Goal: Information Seeking & Learning: Learn about a topic

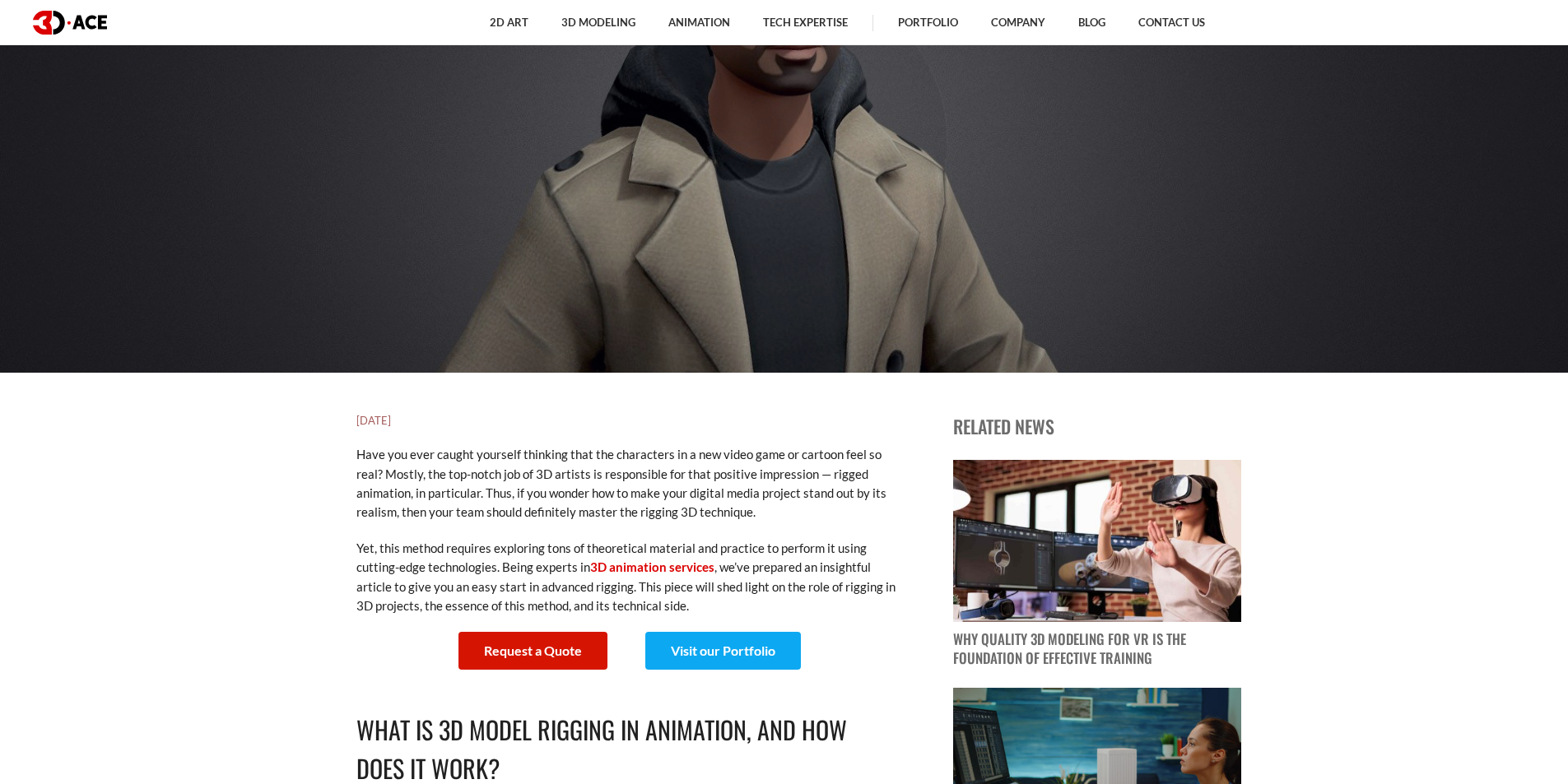
click at [446, 293] on h1 "3D Model Rigging: The Meaning and Particularities of the Process" at bounding box center [784, 258] width 914 height 154
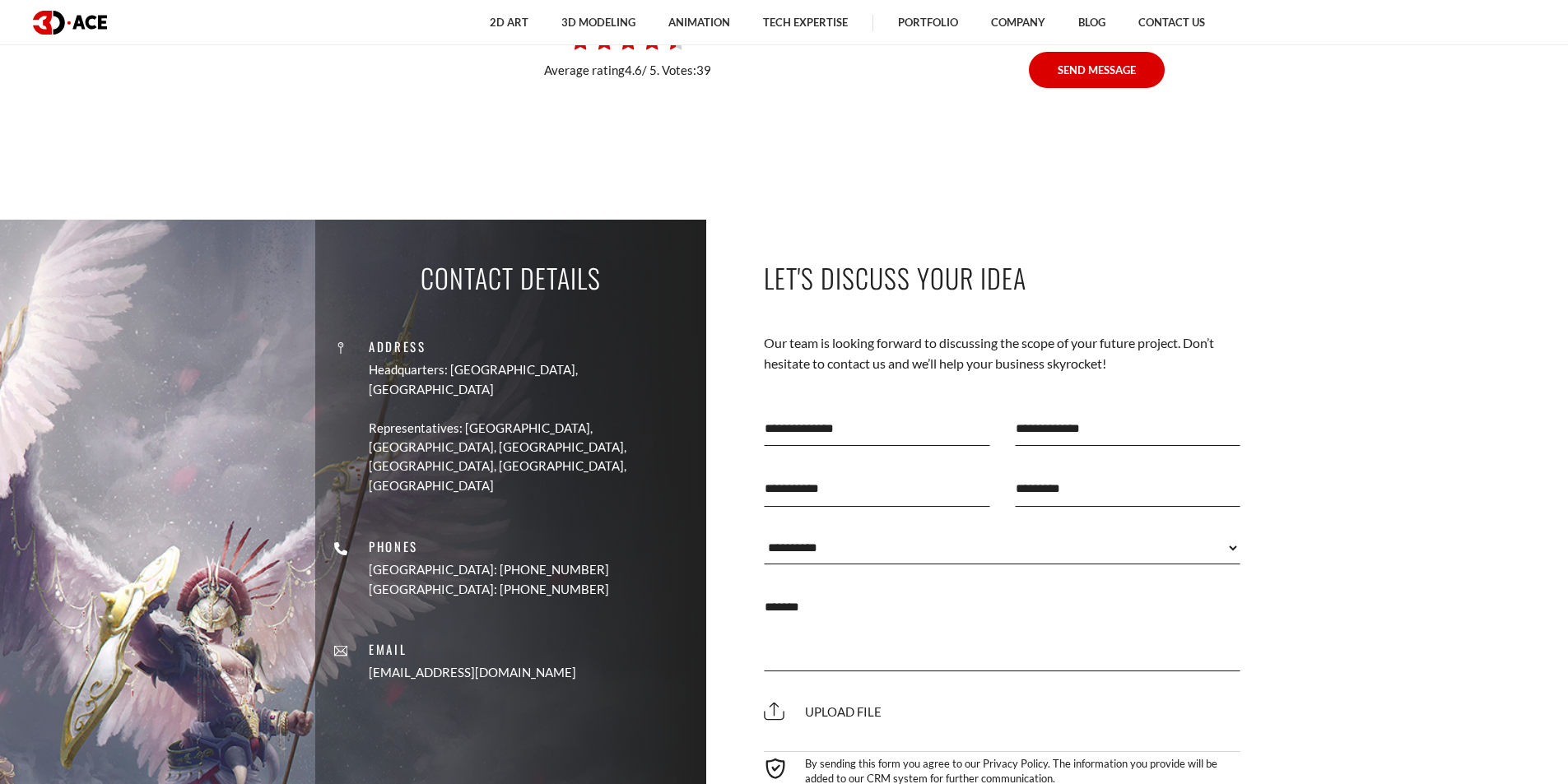
scroll to position [5266, 0]
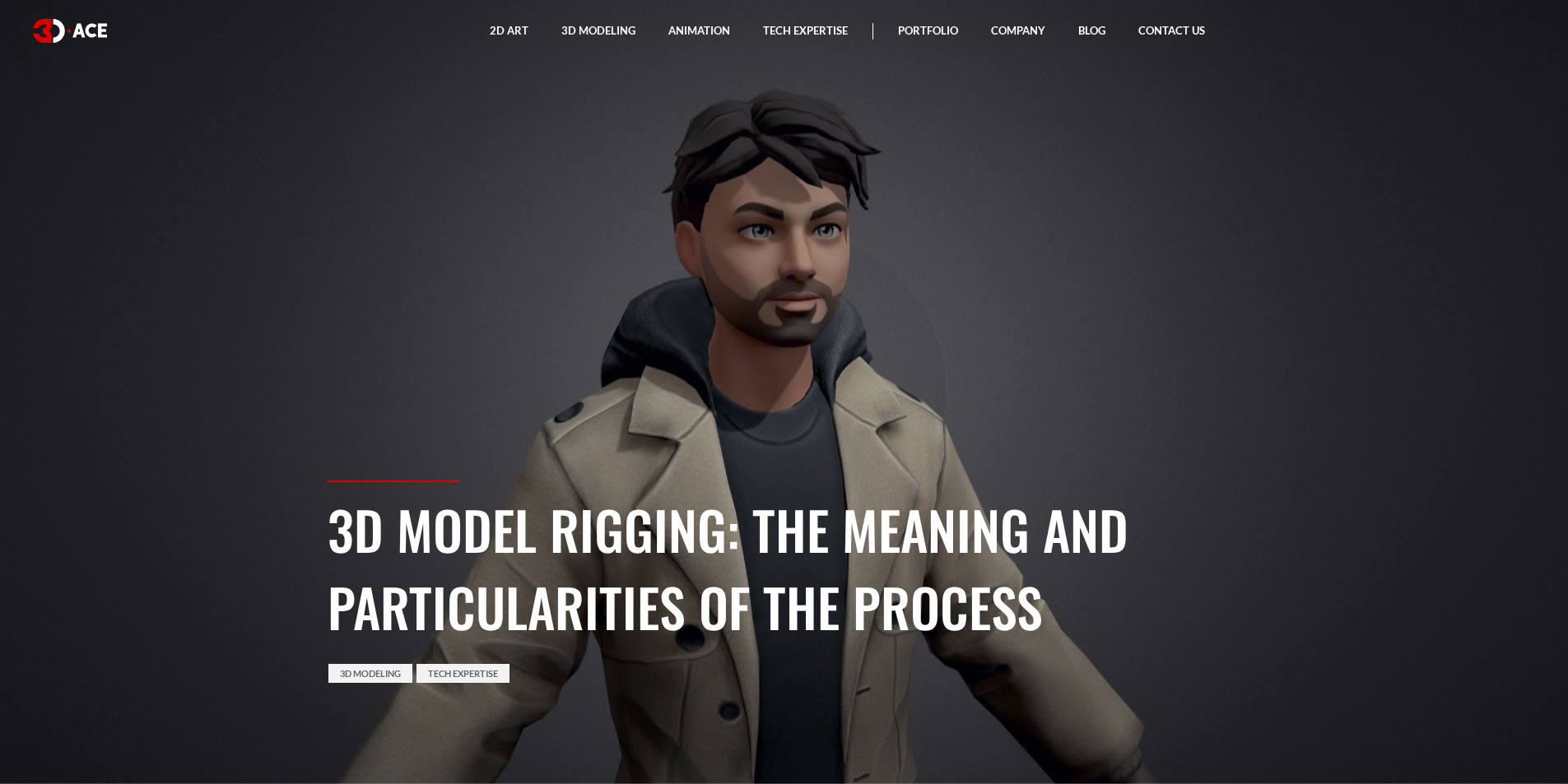
click at [512, 222] on section "3D Model Rigging: The Meaning and Particularities of the Process 3D Modeling Te…" at bounding box center [784, 392] width 1568 height 784
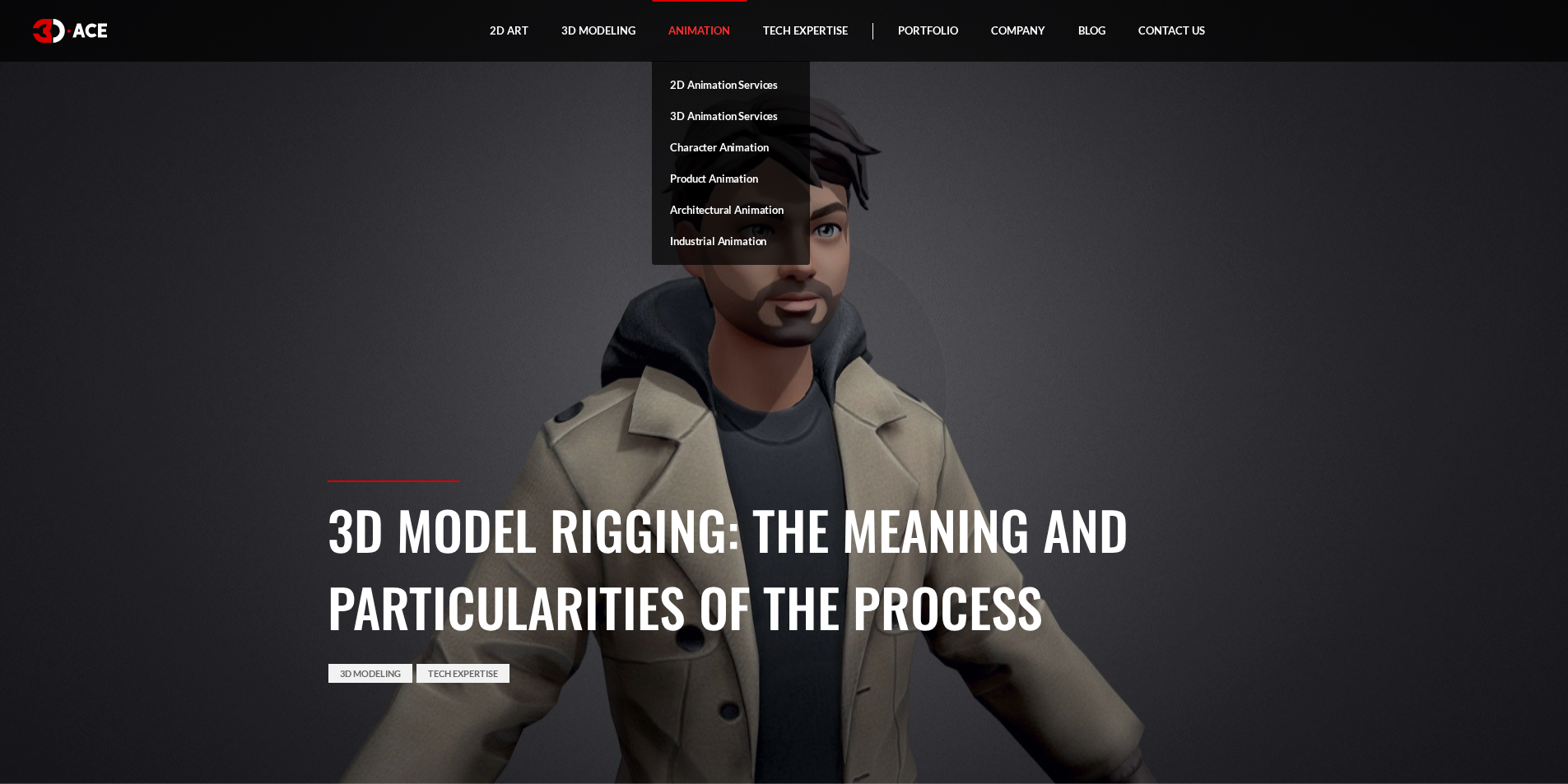
click at [674, 33] on link "Animation" at bounding box center [700, 31] width 95 height 62
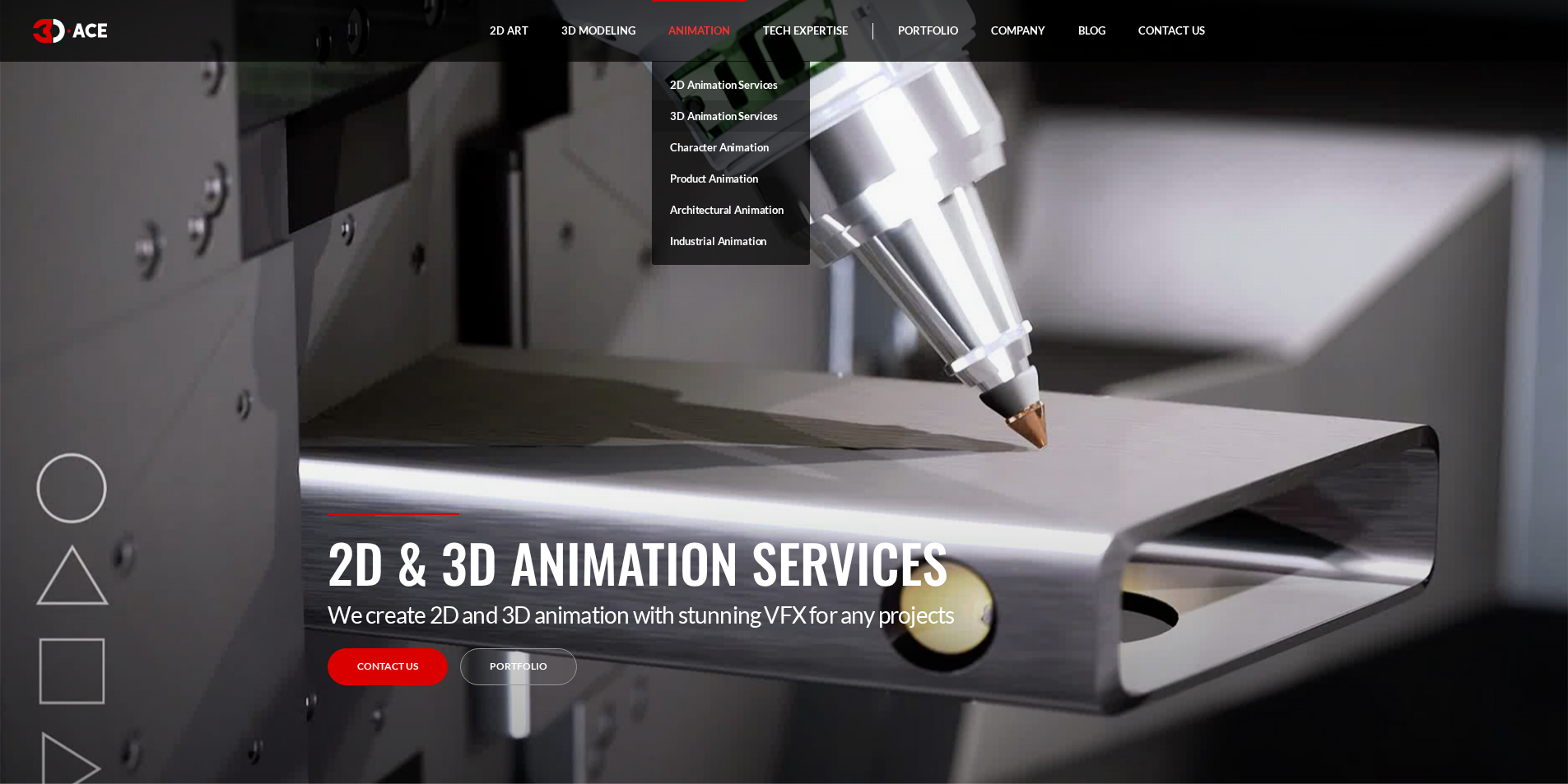
click at [692, 110] on link "3D Animation Services" at bounding box center [731, 116] width 158 height 31
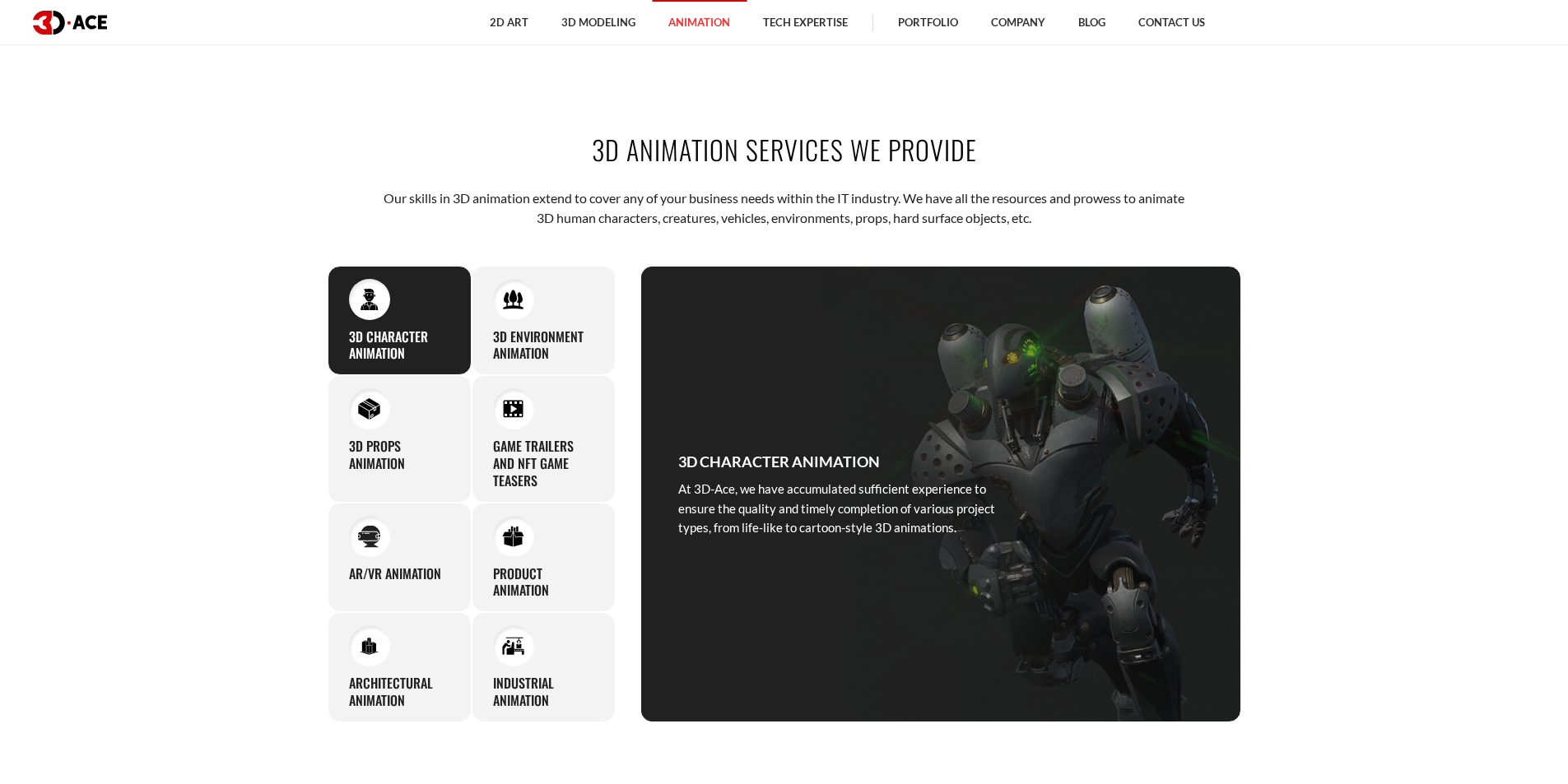
scroll to position [988, 0]
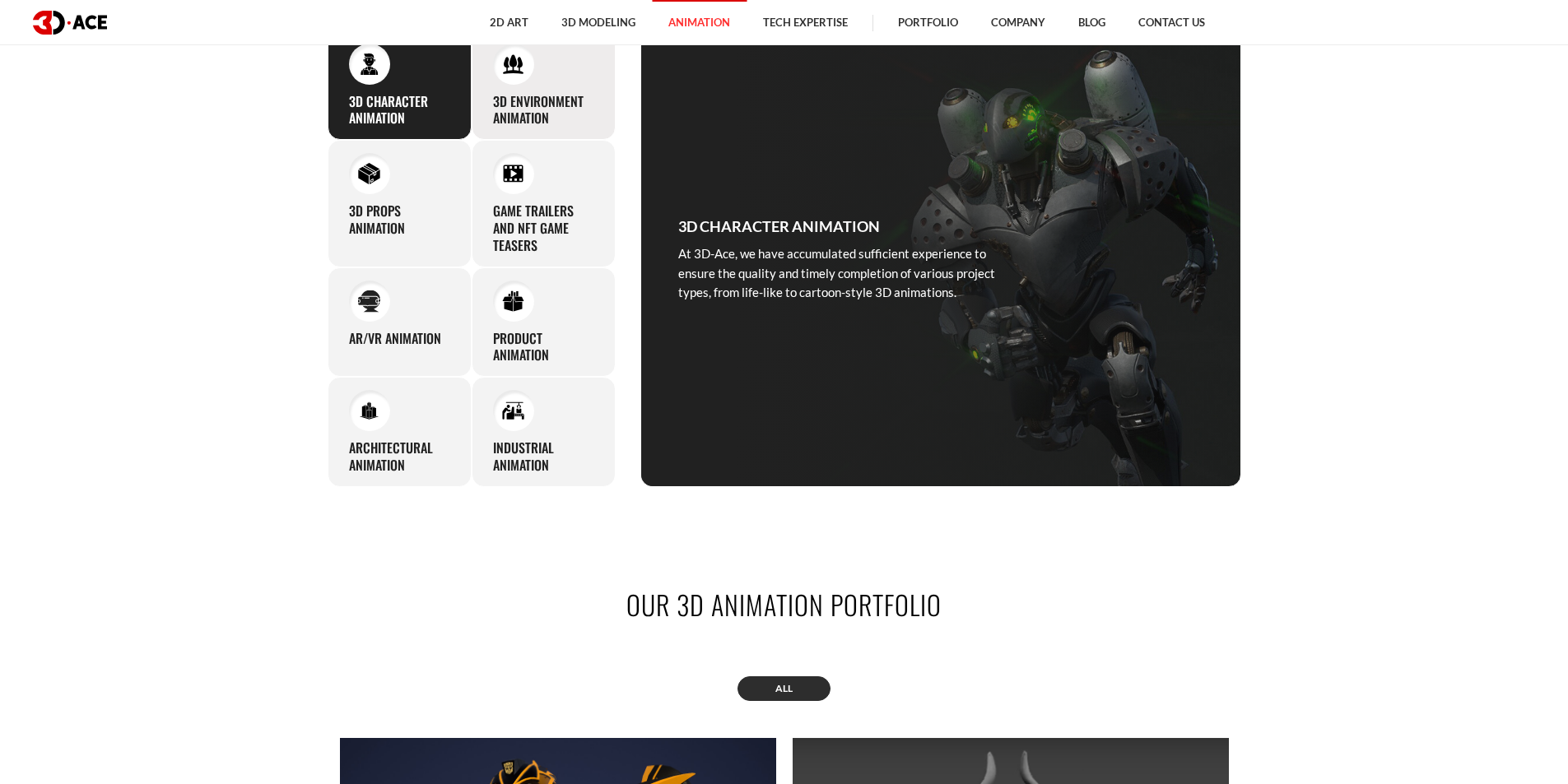
click at [498, 109] on h3 "3D Environment Animation" at bounding box center [543, 110] width 101 height 35
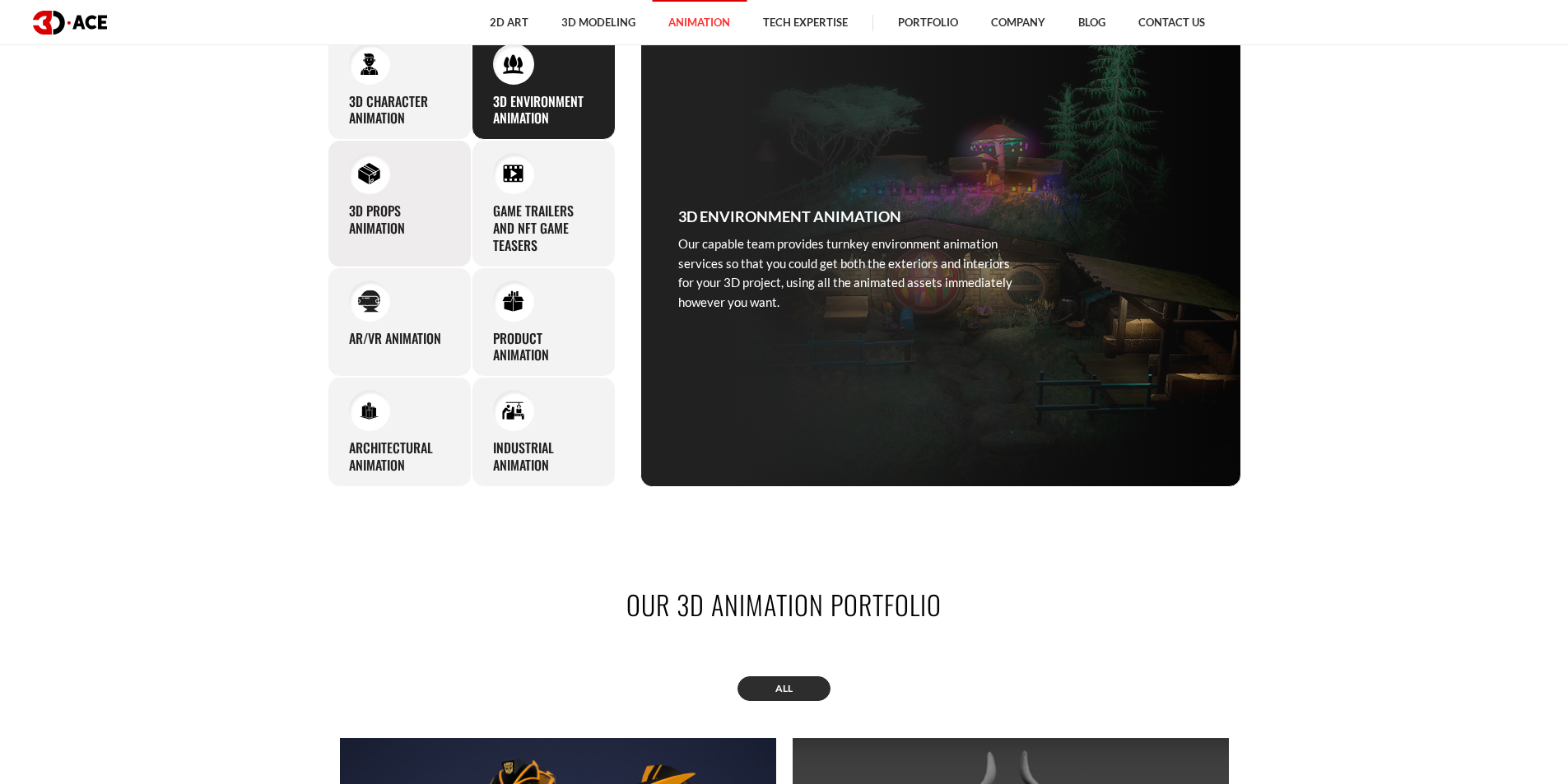
click at [447, 188] on div "3D Props Animation A vivid and lively digital world requires inviting props spr…" at bounding box center [400, 203] width 144 height 127
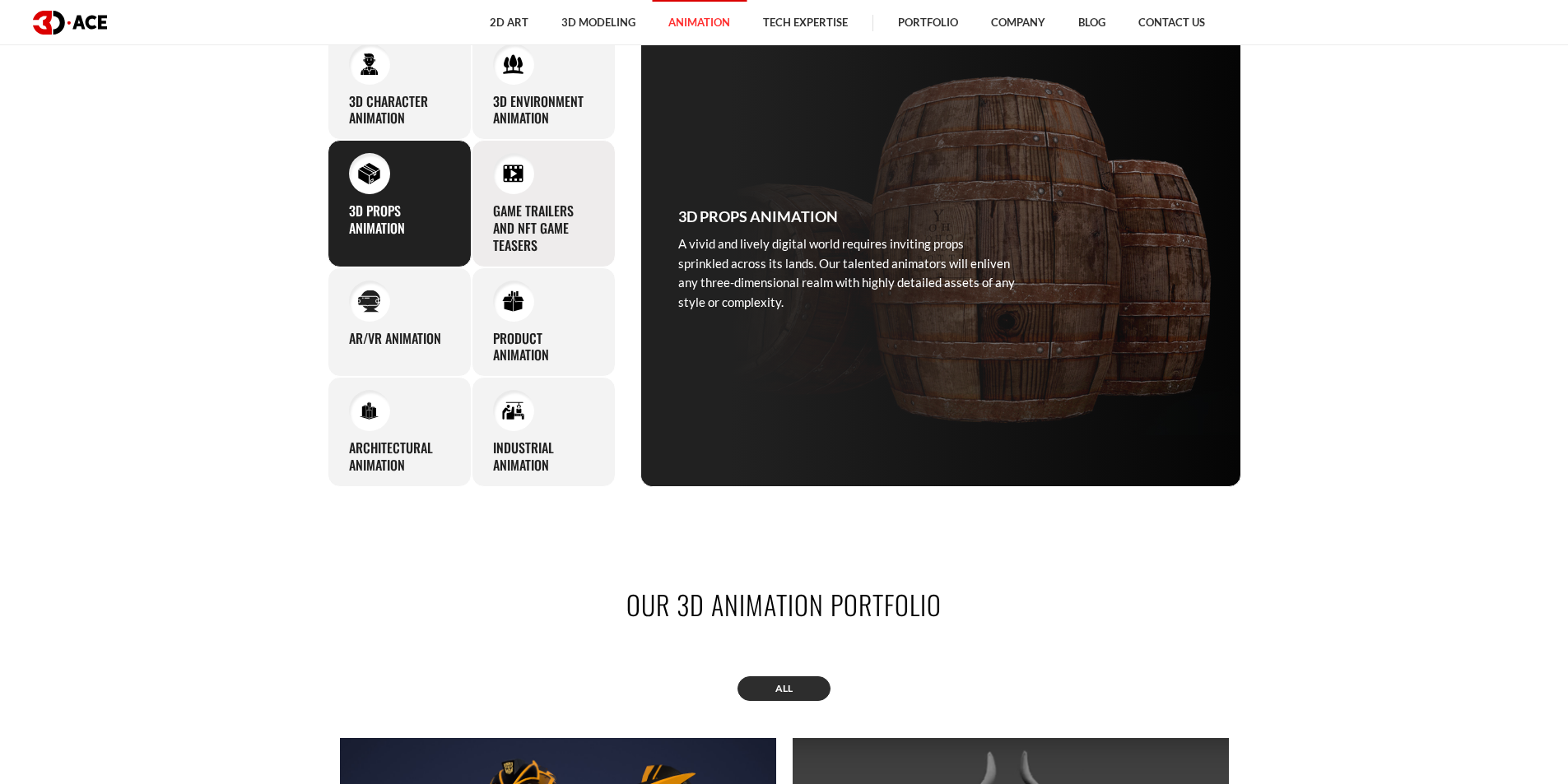
click at [526, 222] on h3 "Game Trailers and NFT Game Teasers" at bounding box center [543, 228] width 101 height 51
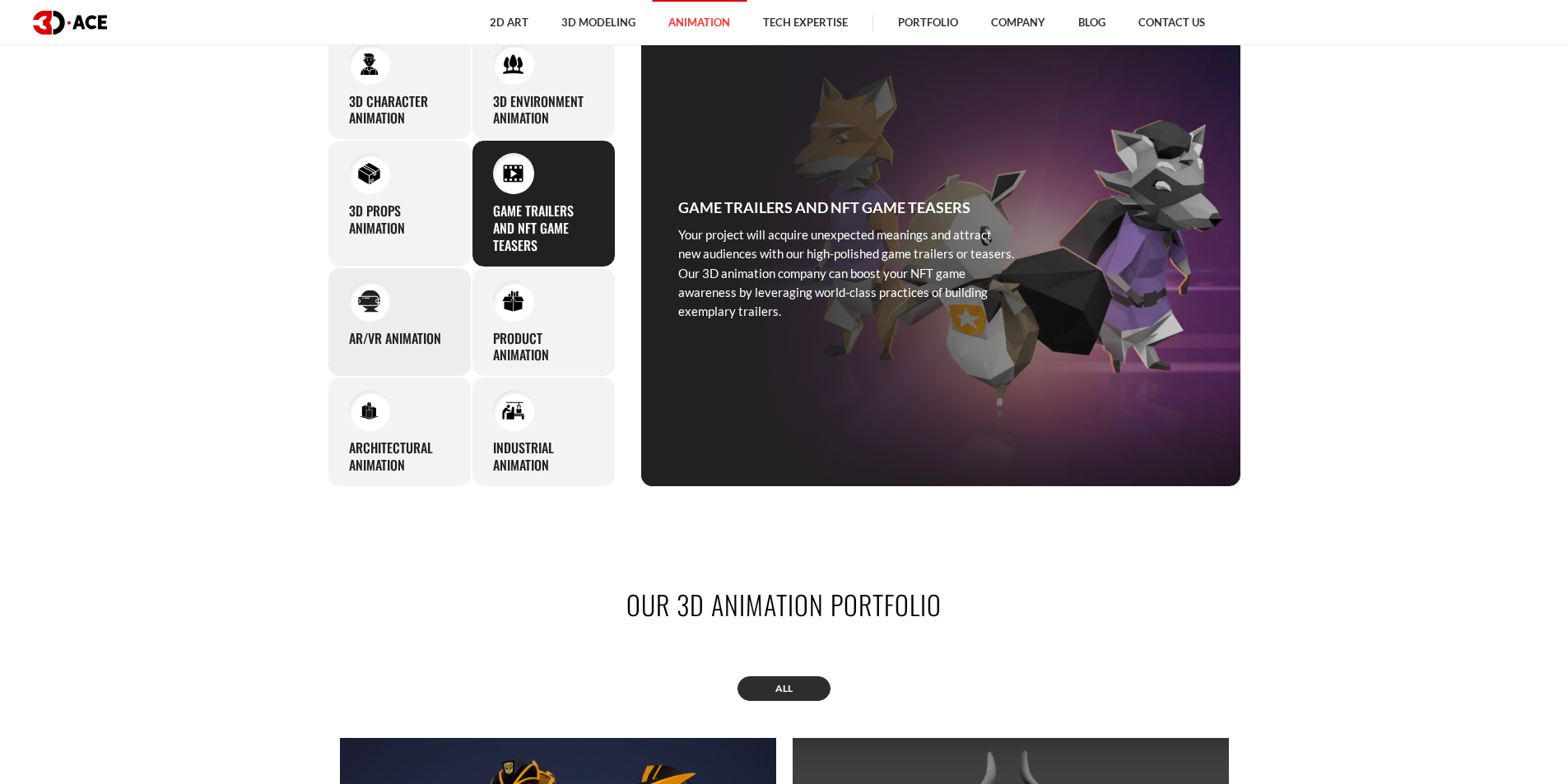
click at [437, 290] on div "AR/VR Animation As an AR and VR animation company, 3D-Ace also offers services …" at bounding box center [400, 322] width 144 height 110
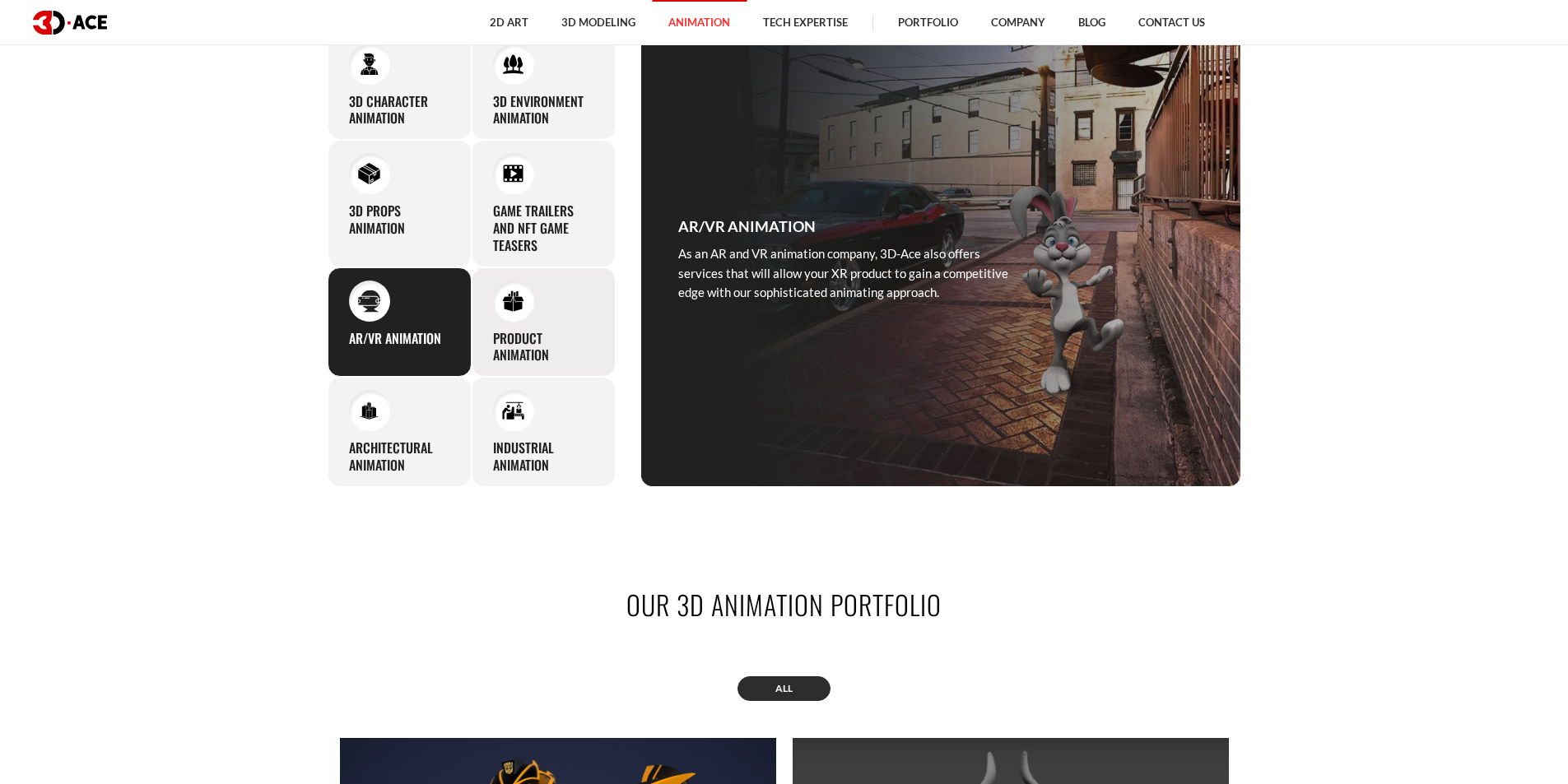
click at [540, 316] on div "Product Animation Our 3D product animation services ensure top-tier visuals to …" at bounding box center [544, 322] width 144 height 110
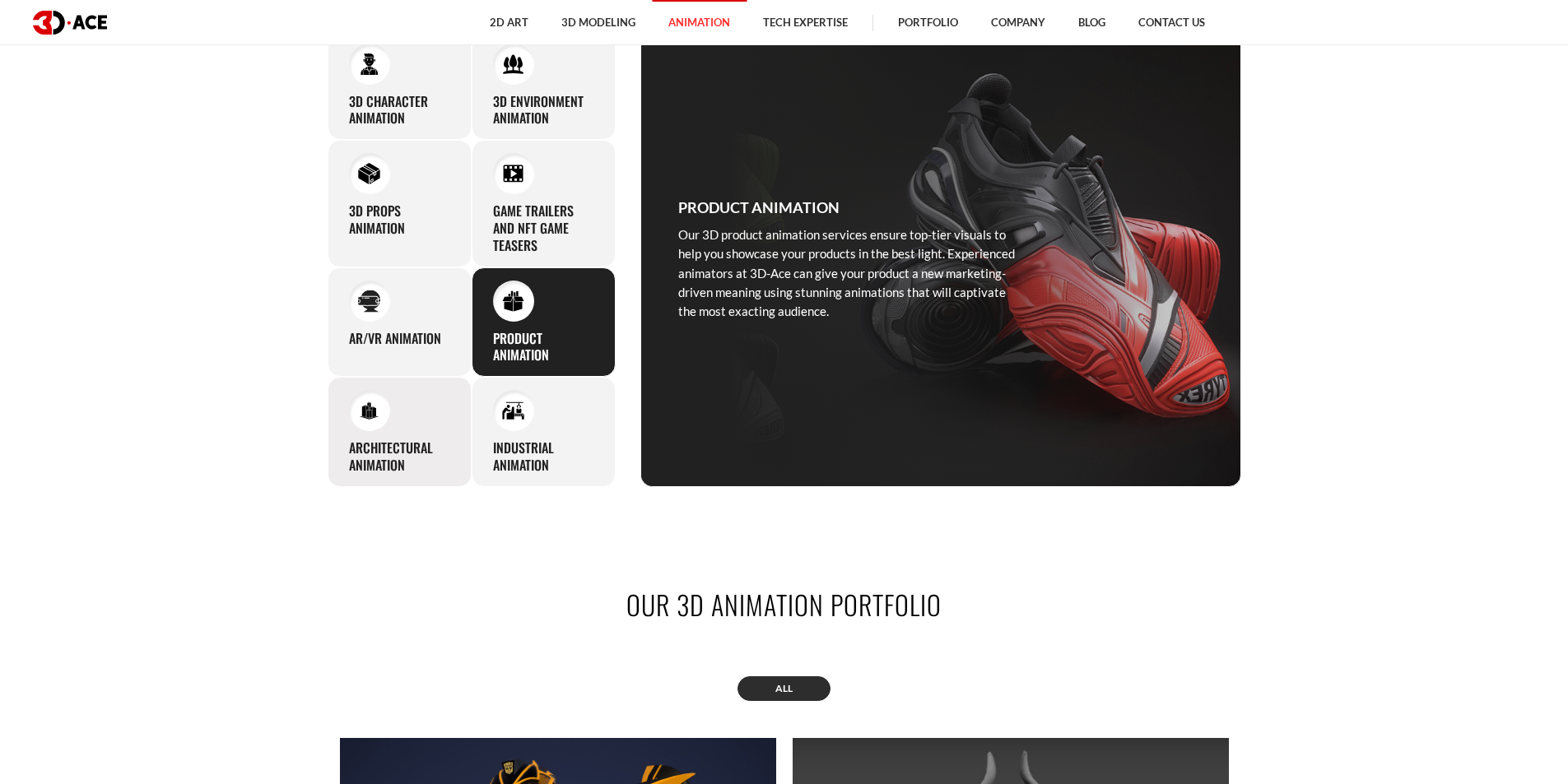
click at [410, 435] on div "Architectural Animation We work with 3D architectural animation to ensure the p…" at bounding box center [400, 432] width 144 height 110
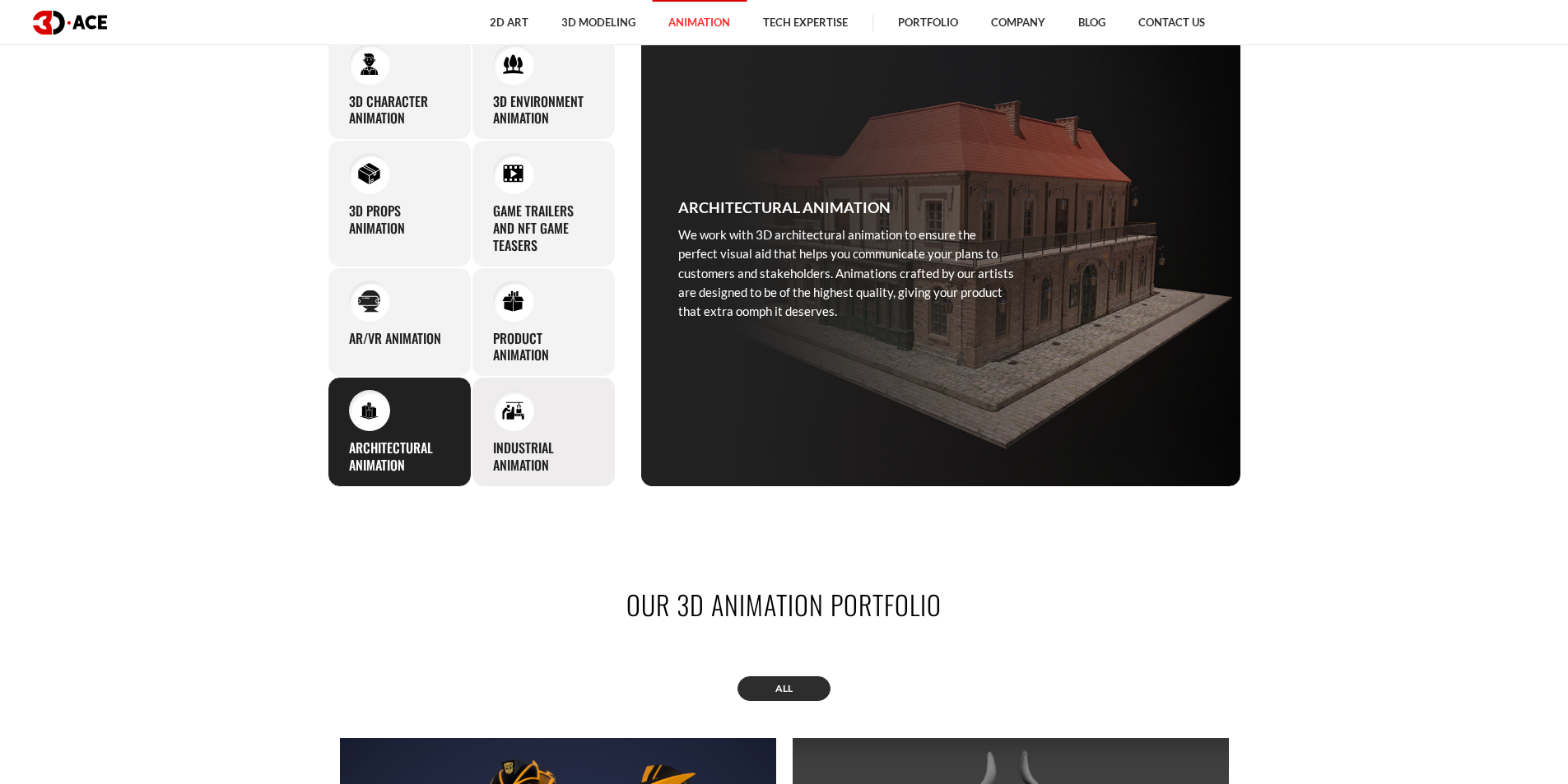
click at [472, 445] on div "Industrial Animation The 3D-Ace team produces industrial animation of top-notch…" at bounding box center [544, 432] width 144 height 110
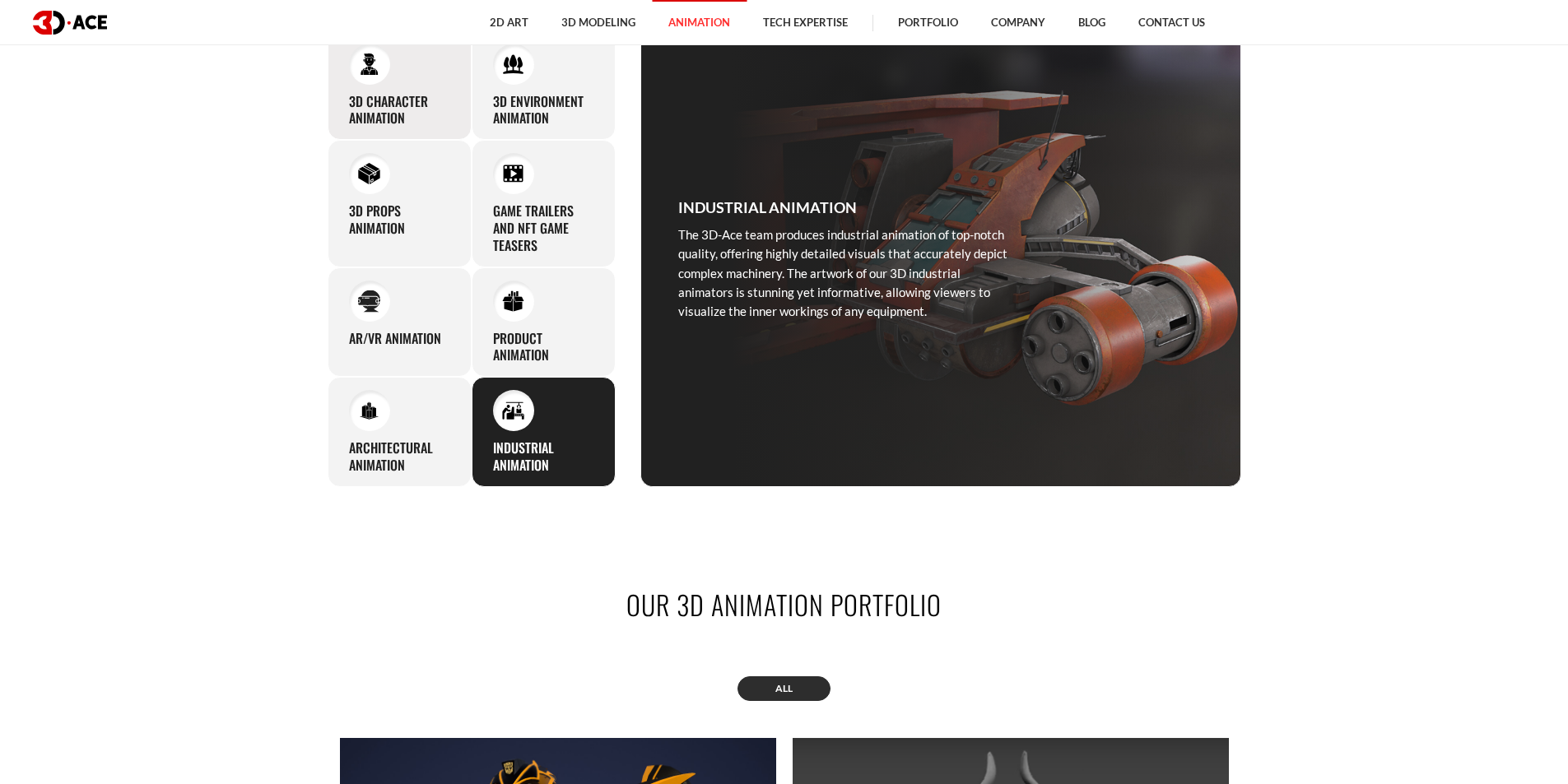
click at [413, 125] on h3 "3D Character Animation" at bounding box center [399, 110] width 101 height 35
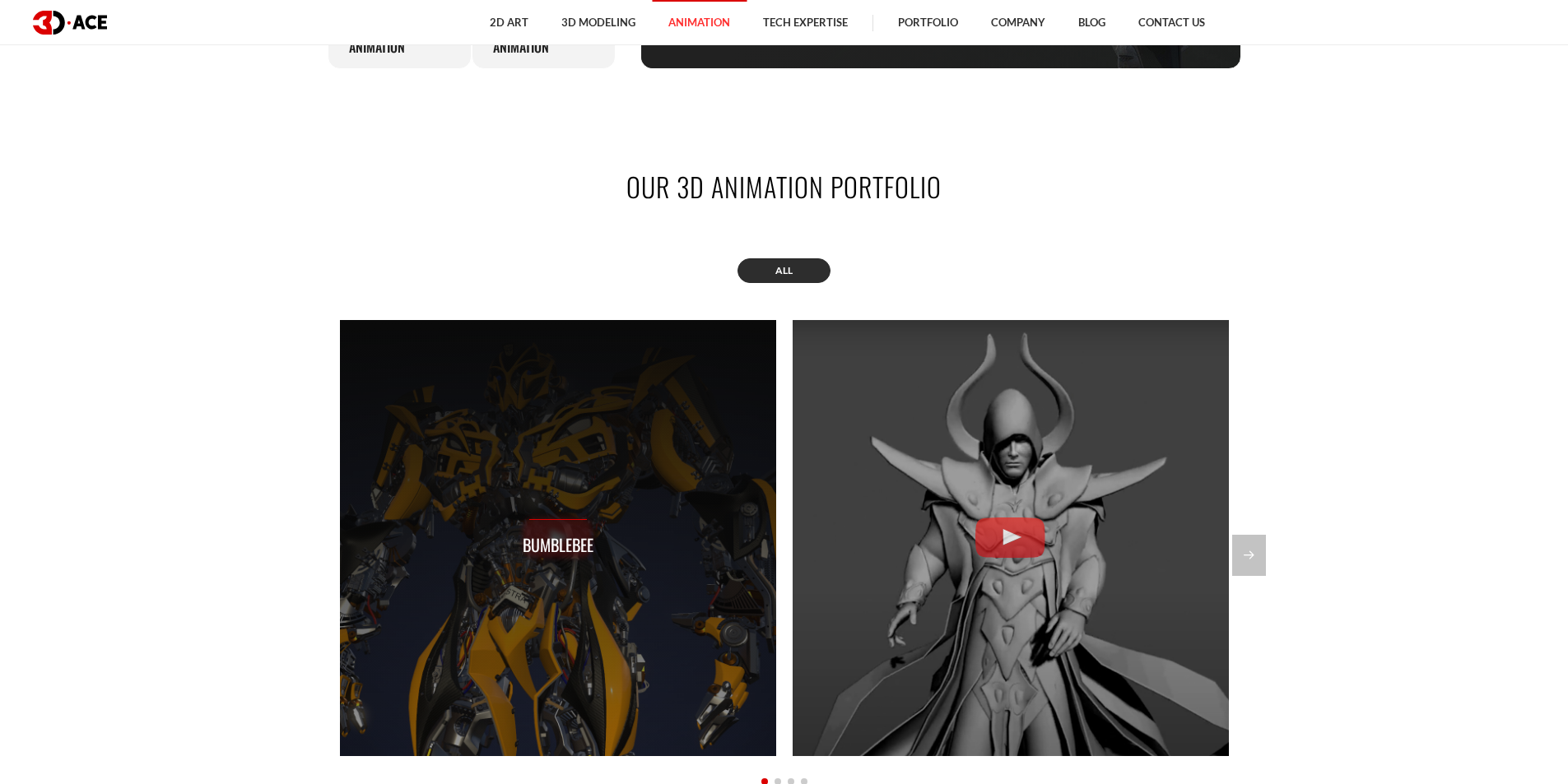
scroll to position [1399, 0]
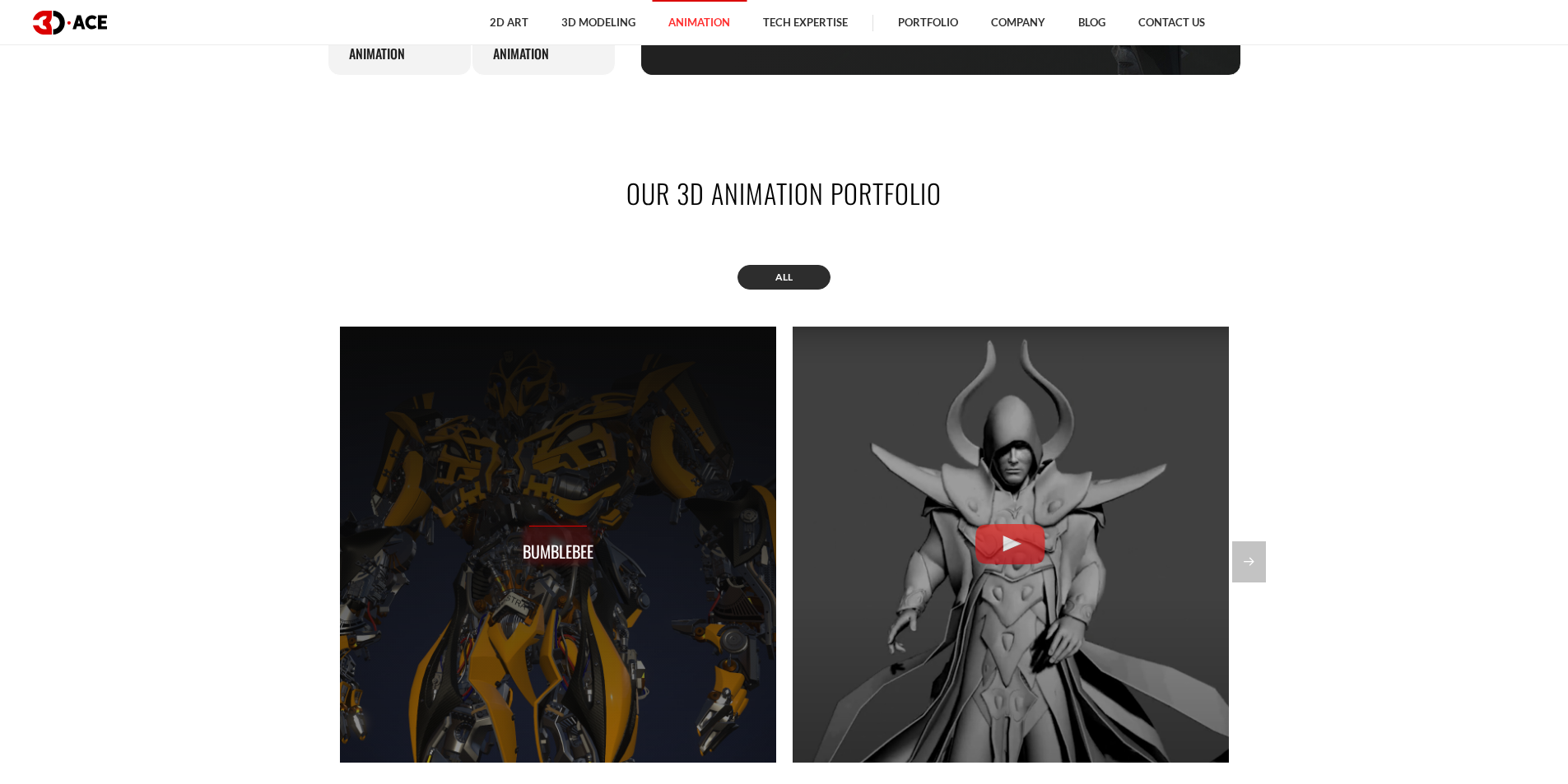
click at [593, 480] on div "Bumblebee" at bounding box center [558, 545] width 437 height 436
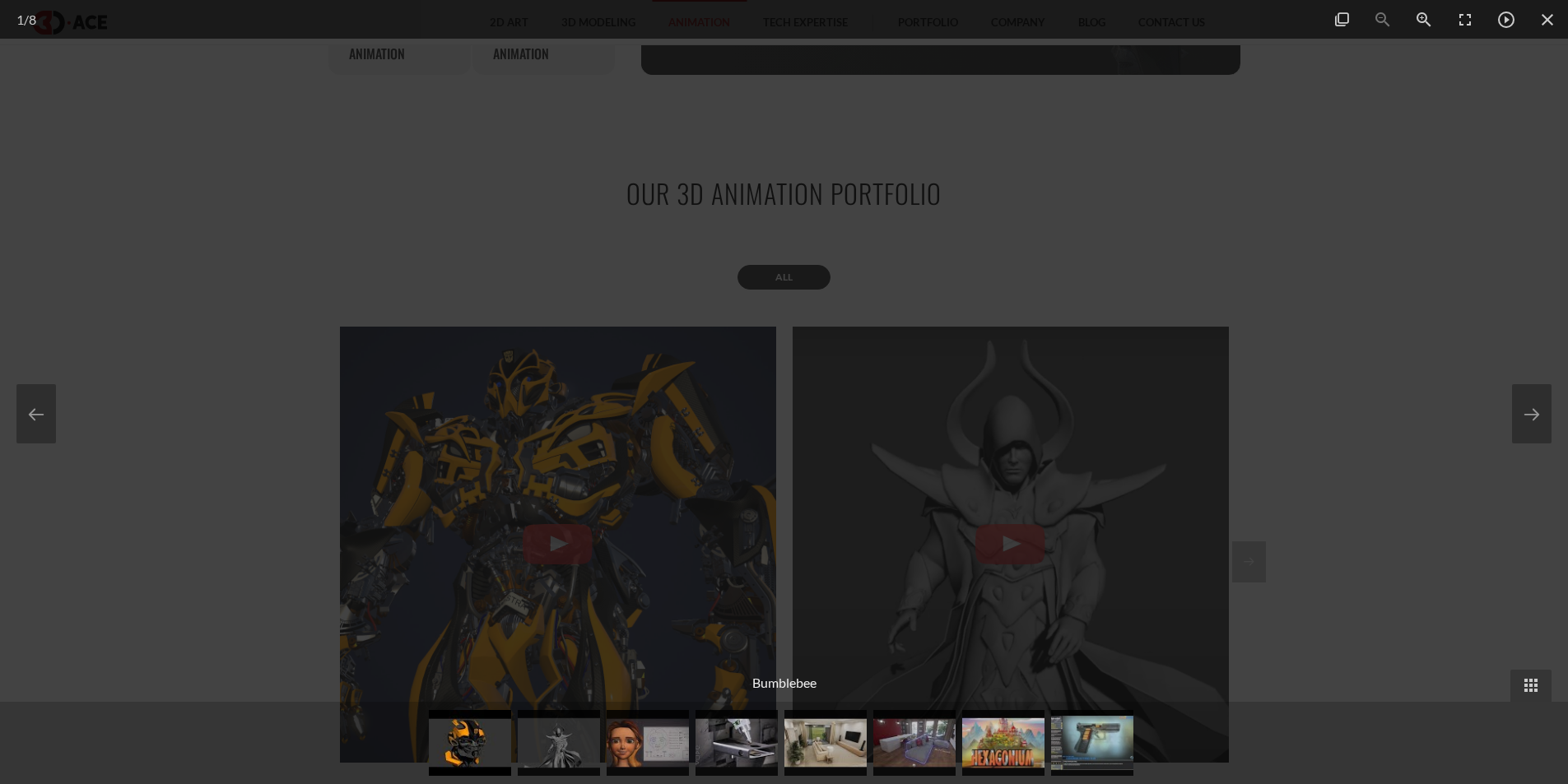
click at [1220, 403] on div at bounding box center [784, 392] width 1568 height 784
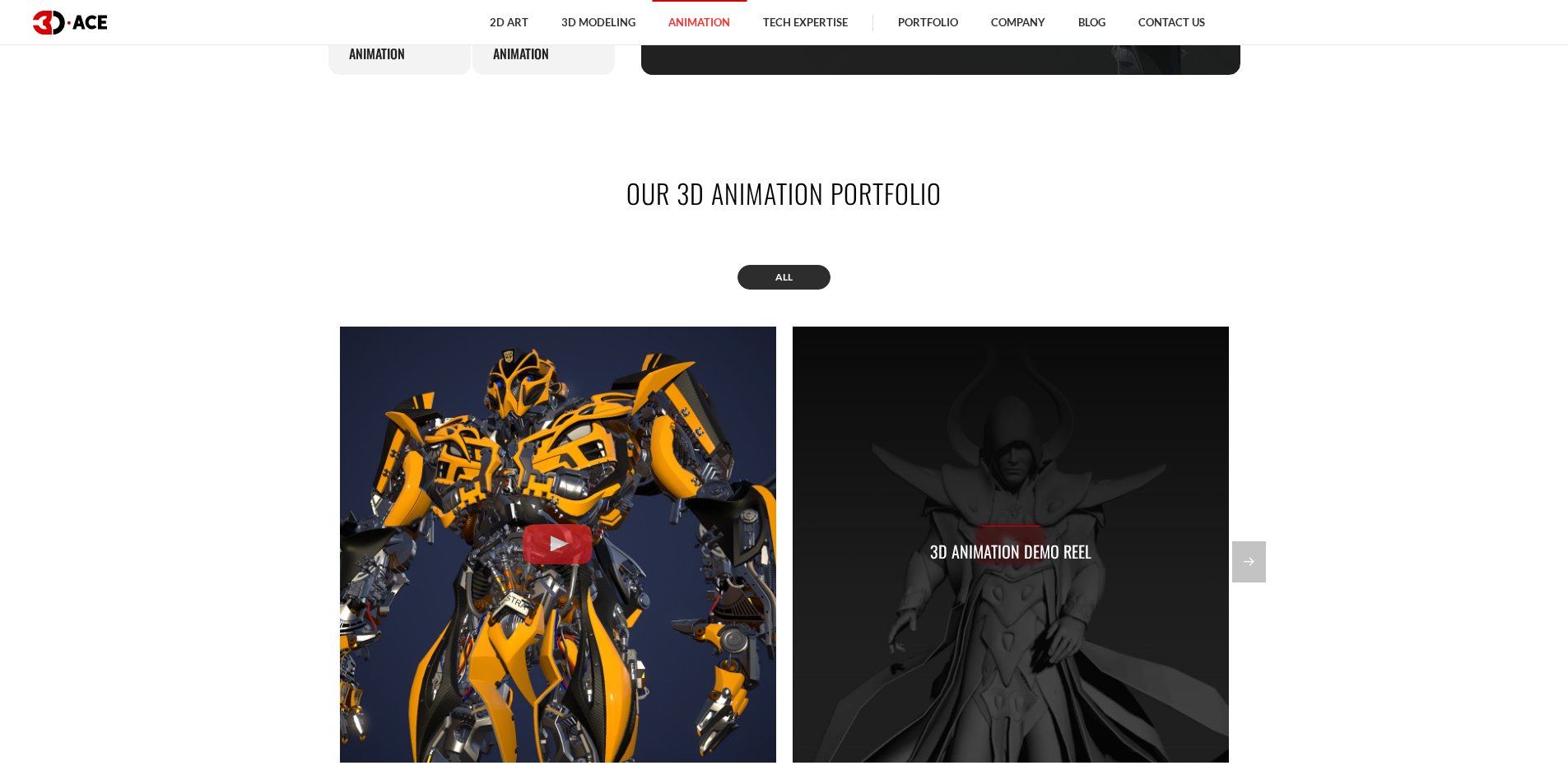
click at [1110, 397] on div "3D Animation Demo Reel" at bounding box center [1011, 545] width 437 height 436
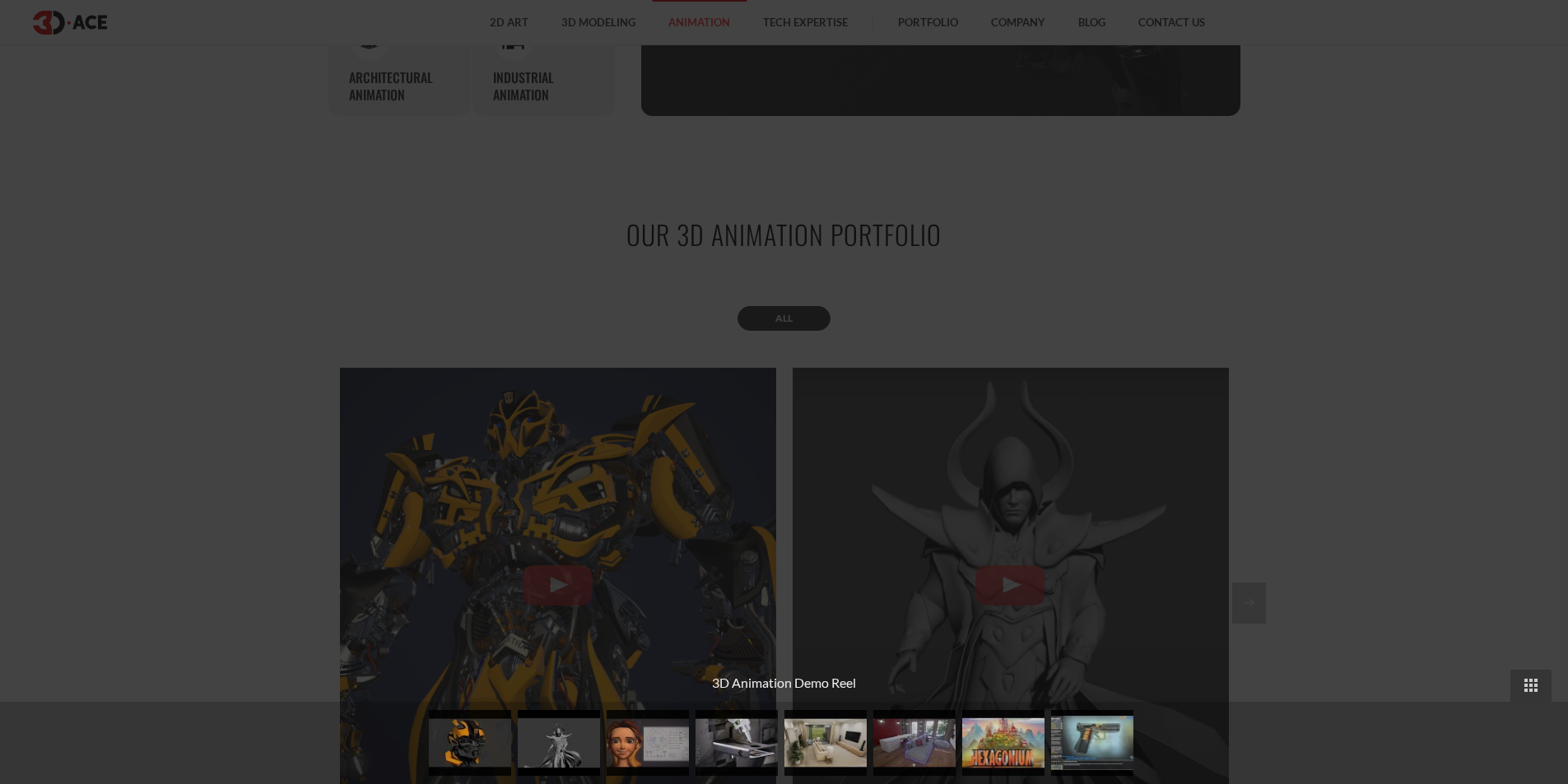
scroll to position [1399, 0]
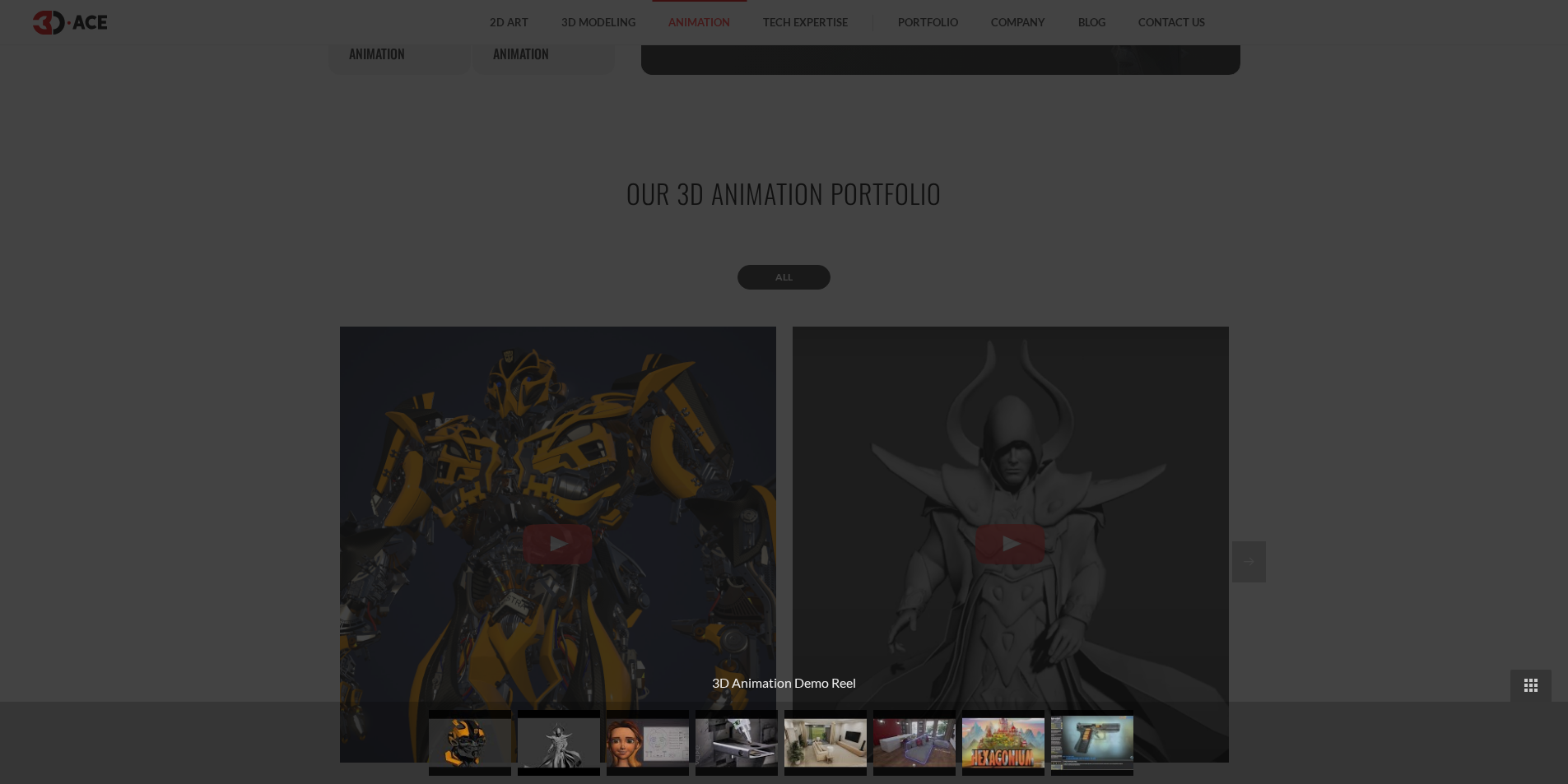
click at [511, 130] on div at bounding box center [784, 392] width 1568 height 784
